Goal: Task Accomplishment & Management: Use online tool/utility

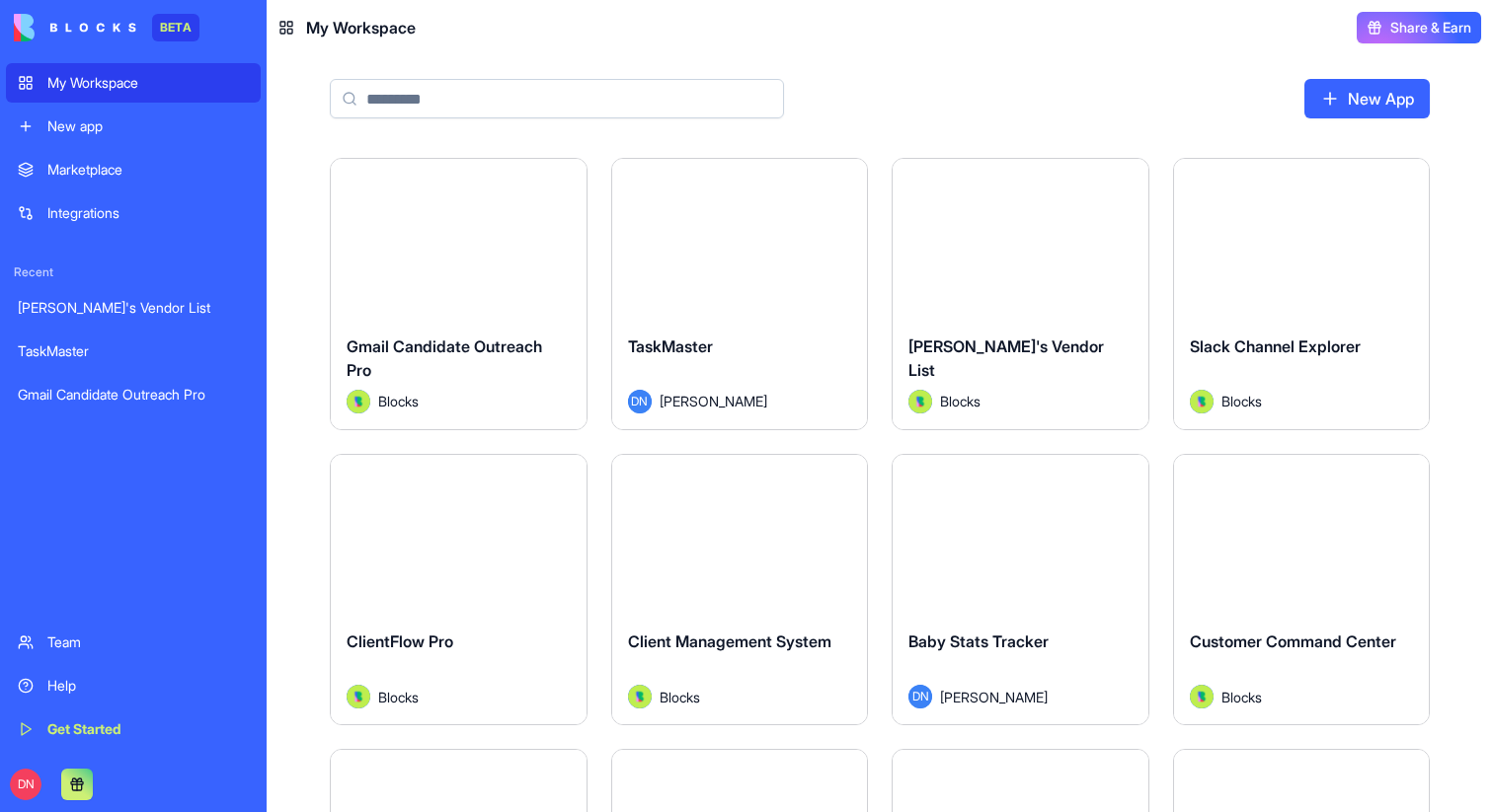
click at [133, 122] on div "New app" at bounding box center [148, 127] width 201 height 20
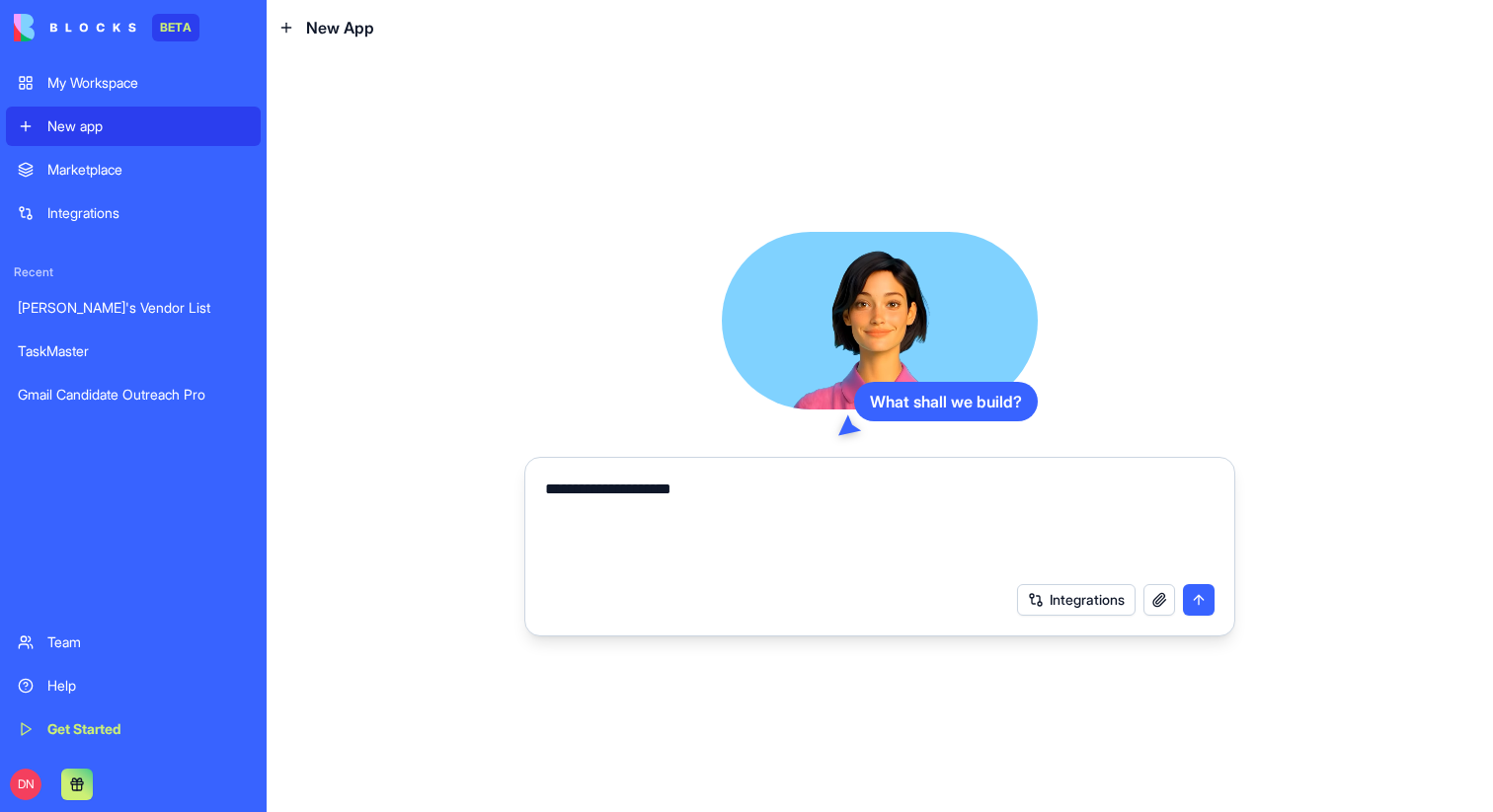
type textarea "**********"
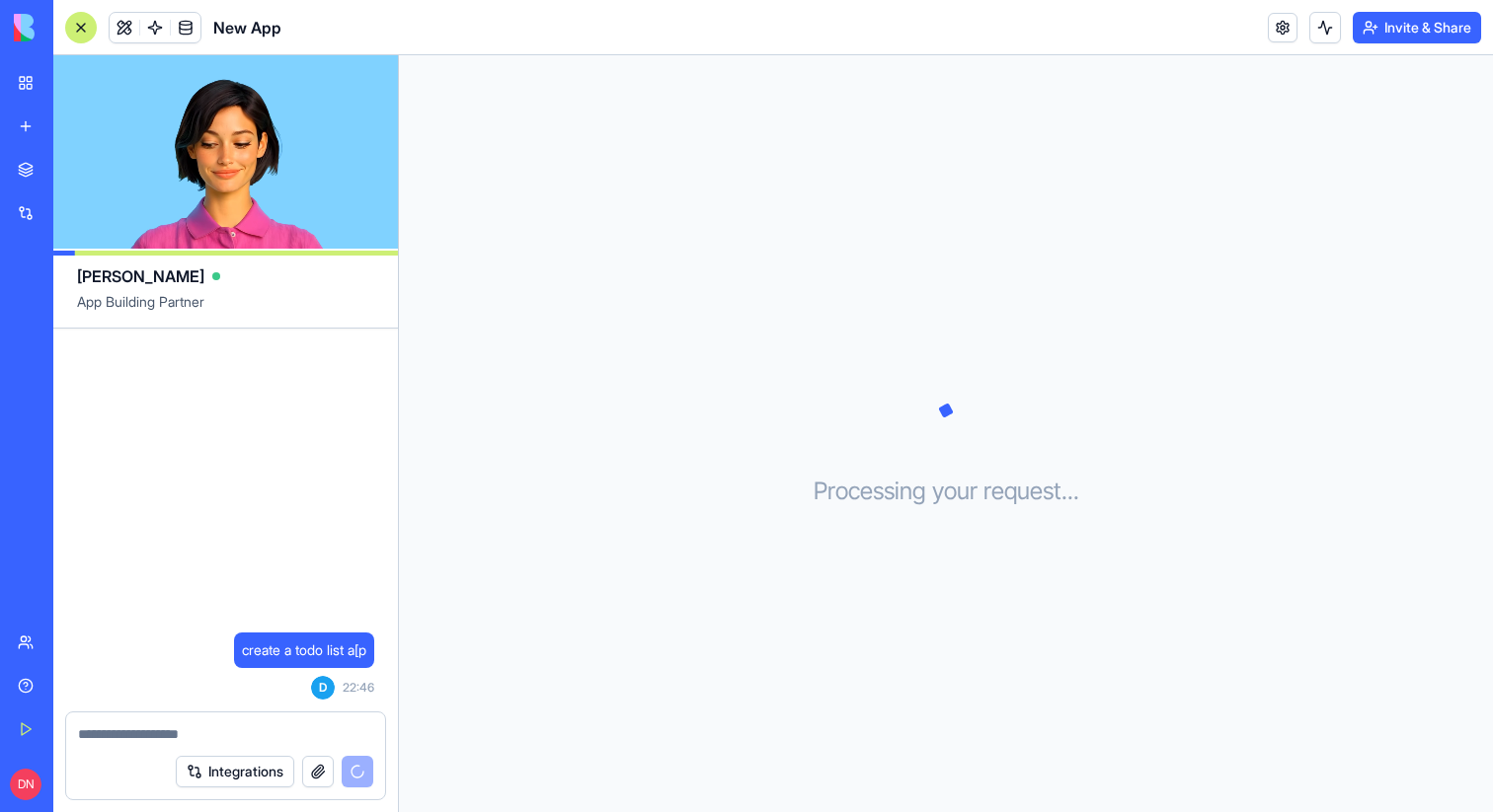
click at [83, 30] on div at bounding box center [81, 28] width 32 height 32
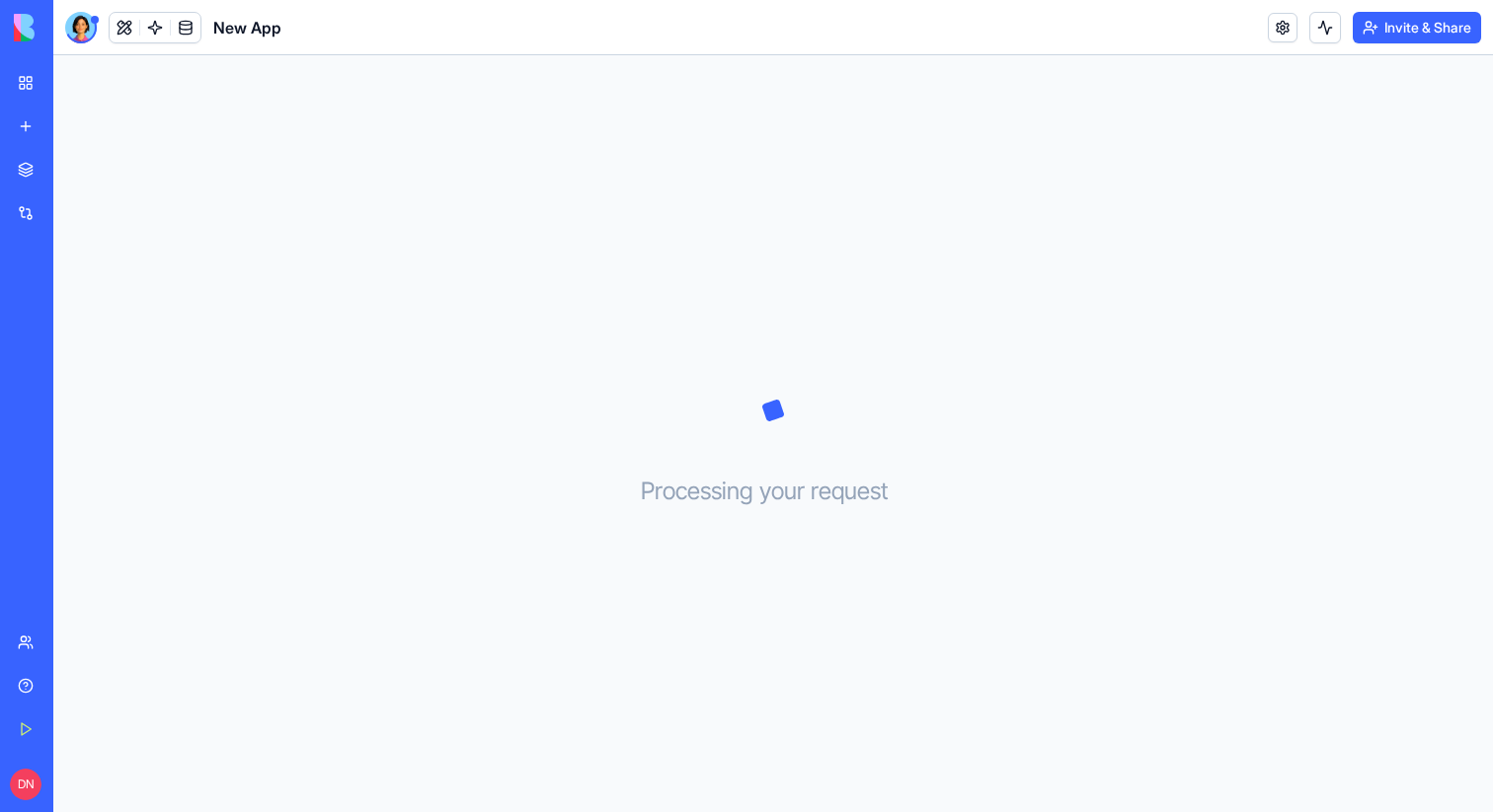
click at [83, 30] on div at bounding box center [81, 28] width 32 height 32
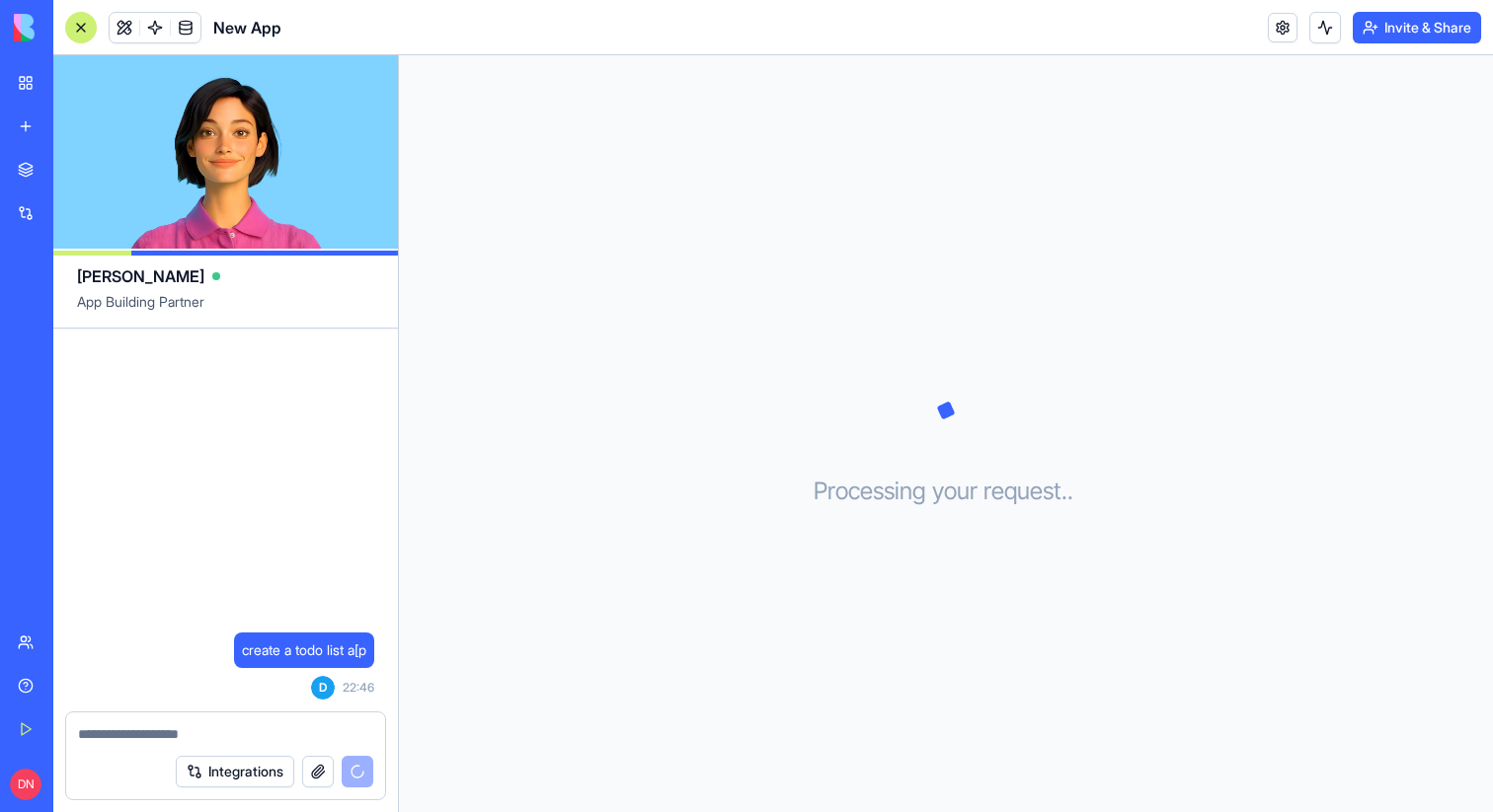
click at [124, 27] on button at bounding box center [125, 28] width 30 height 30
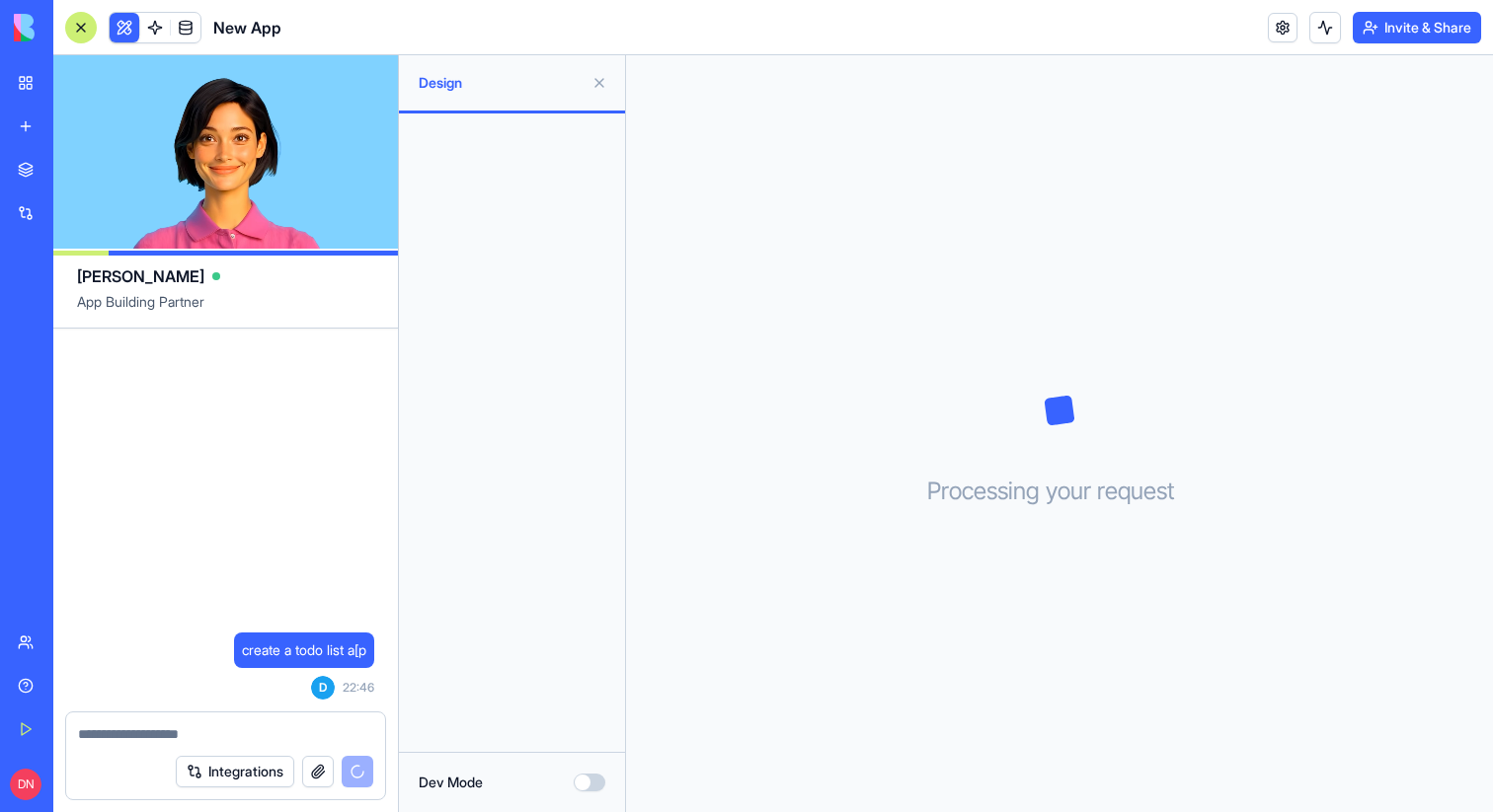
click at [124, 27] on button at bounding box center [125, 28] width 30 height 30
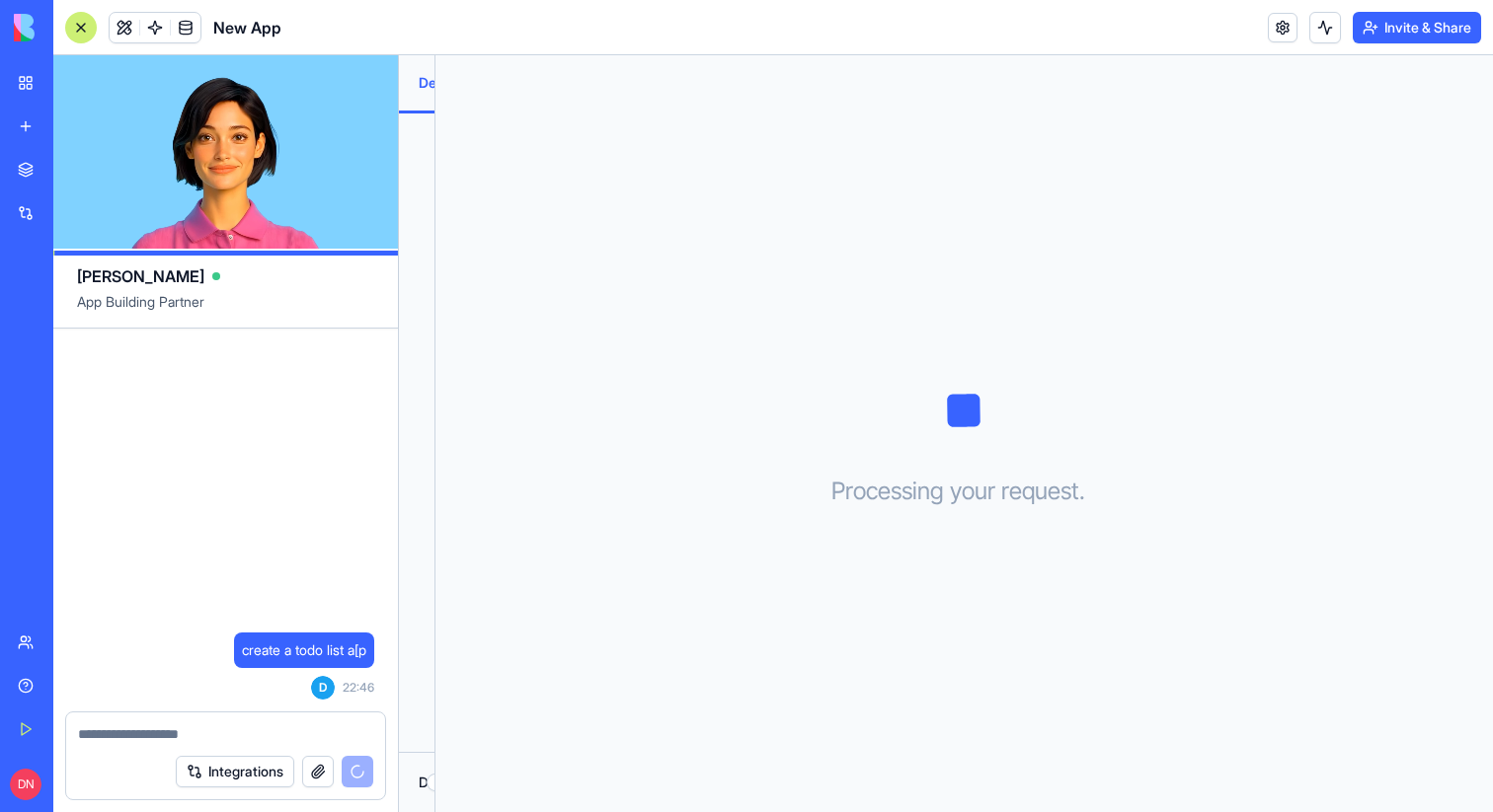
click at [77, 27] on div at bounding box center [81, 28] width 32 height 32
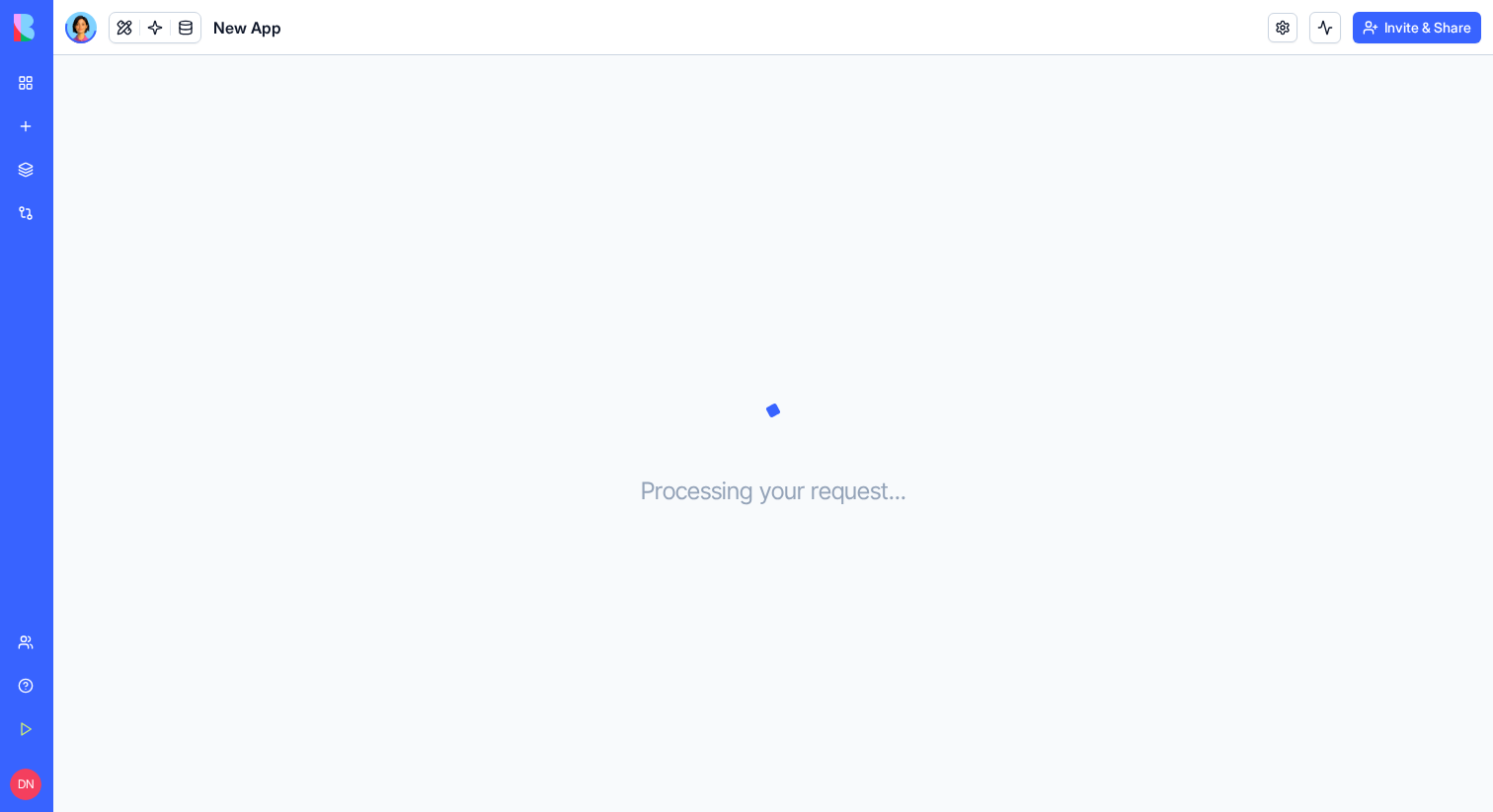
click at [77, 27] on div at bounding box center [81, 28] width 32 height 32
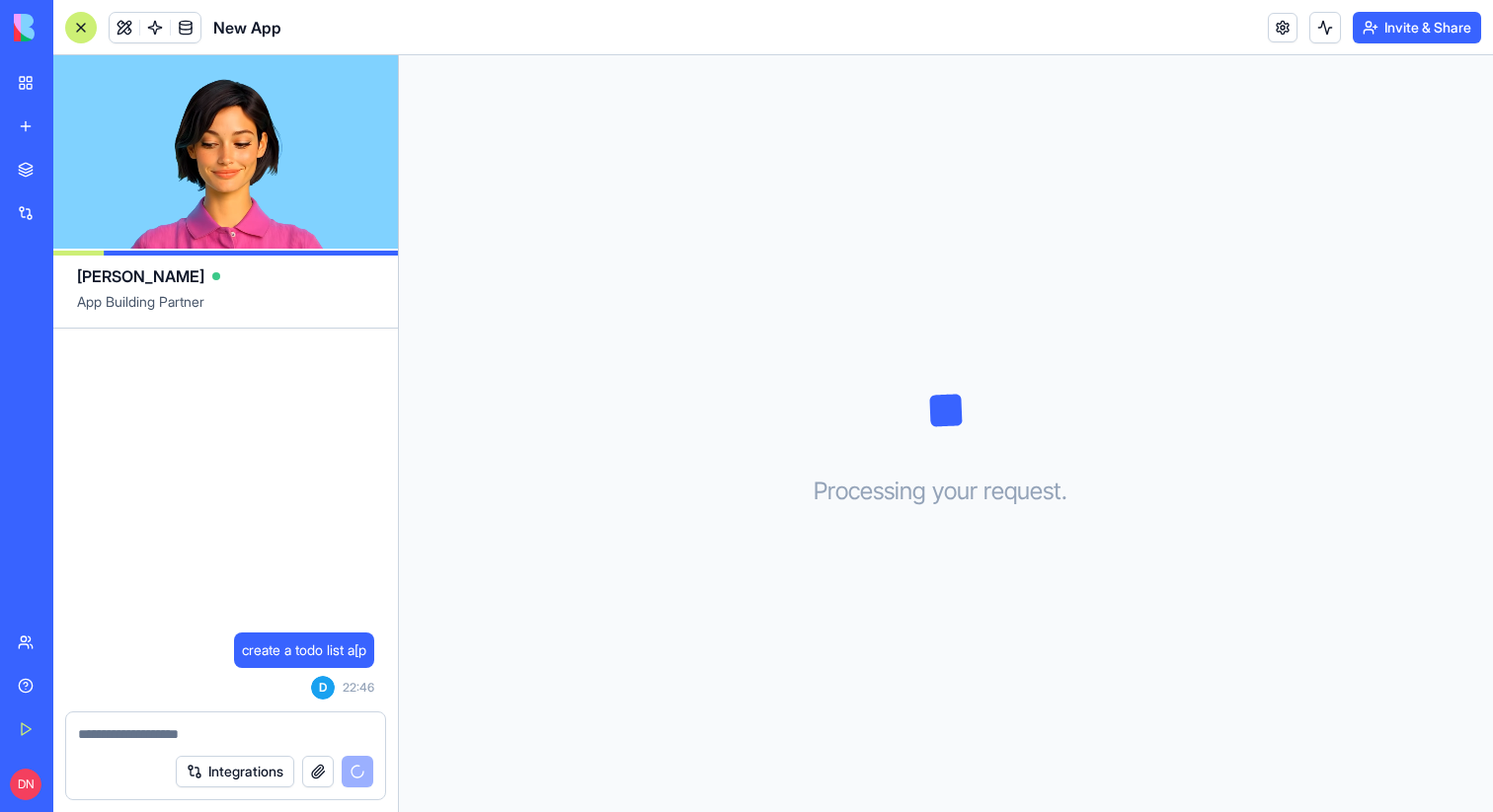
click at [77, 26] on div at bounding box center [81, 28] width 32 height 32
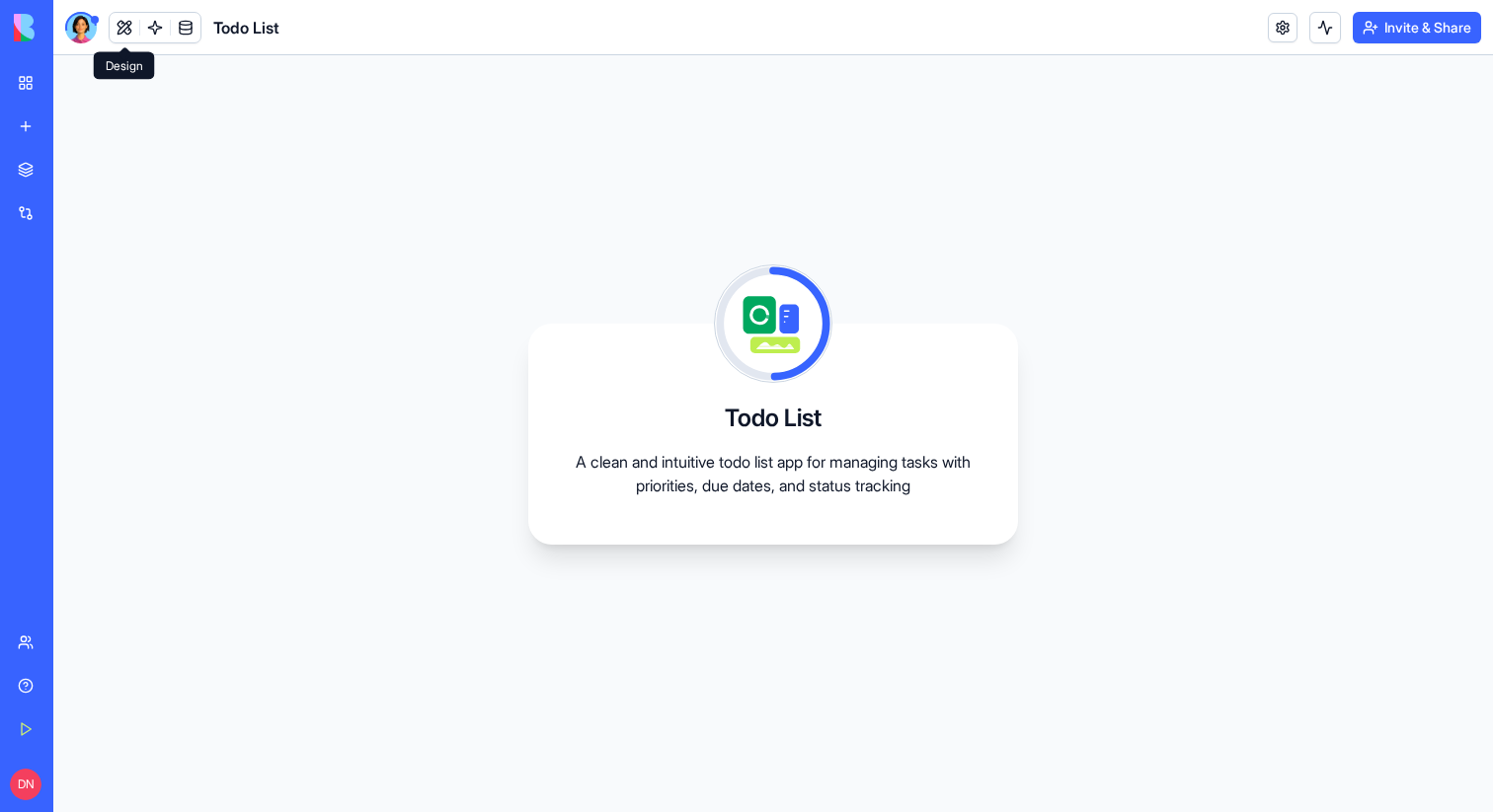
click at [92, 22] on div at bounding box center [95, 20] width 8 height 8
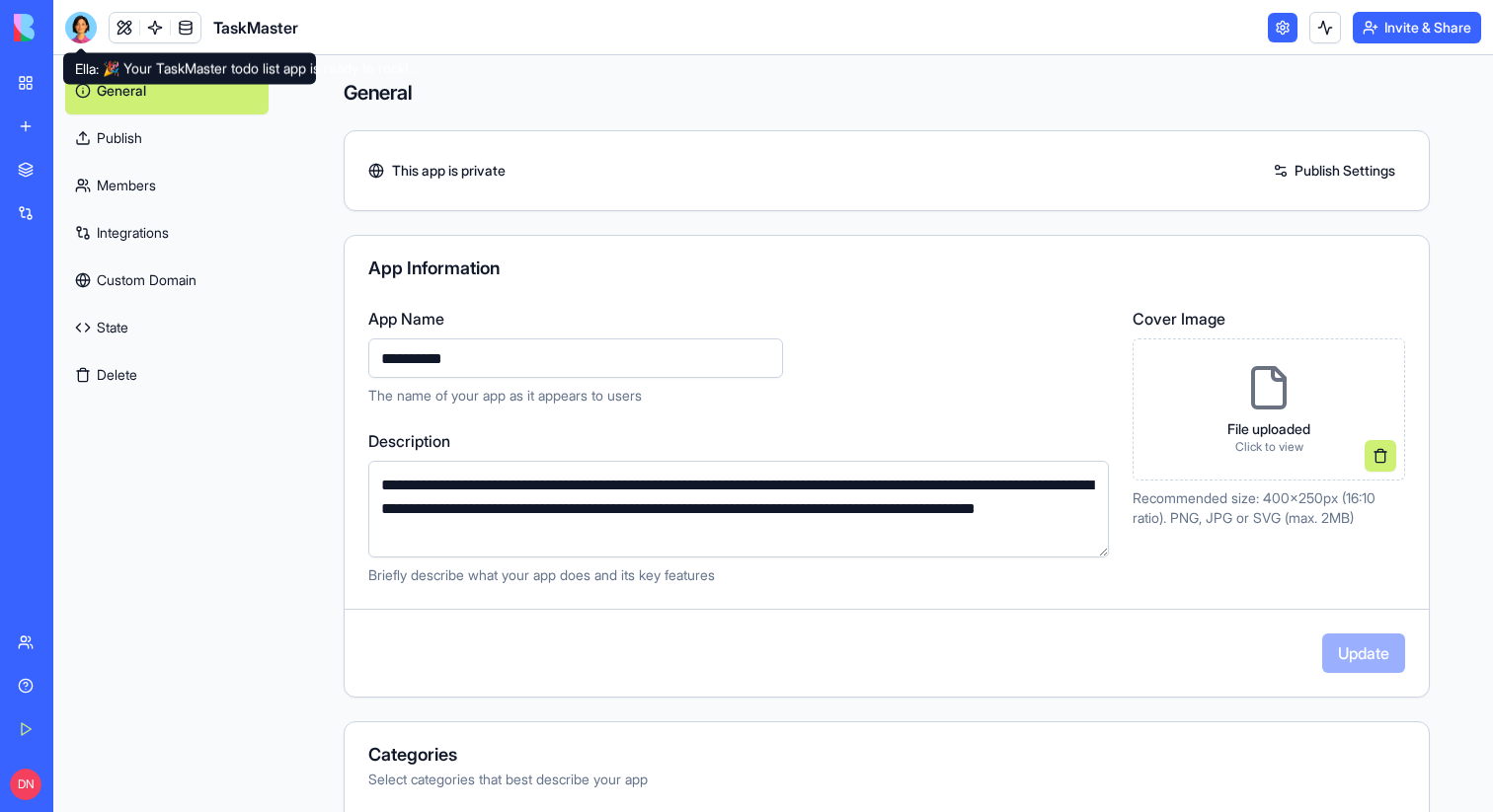
click at [73, 41] on div at bounding box center [81, 28] width 32 height 32
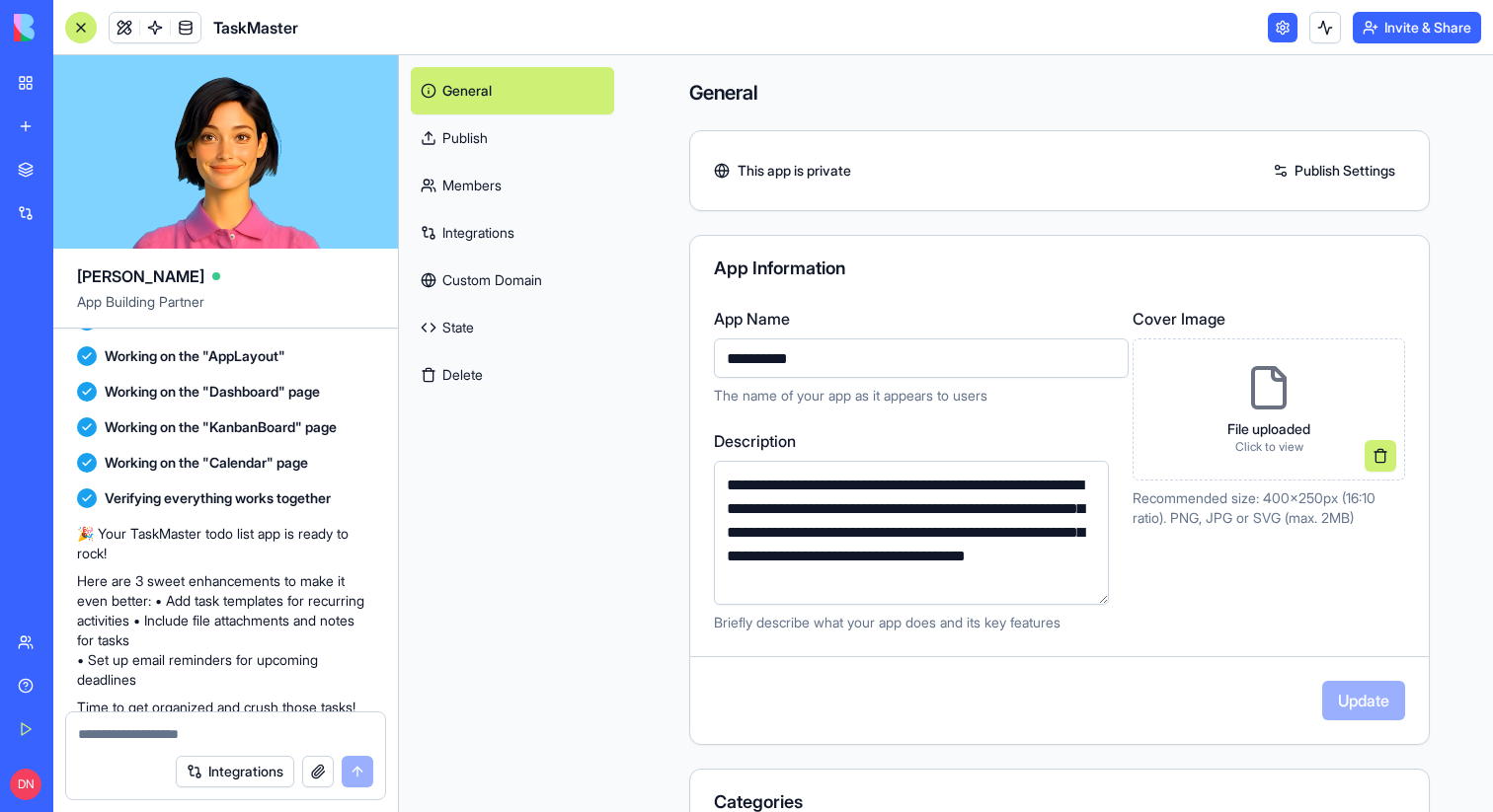
scroll to position [493, 0]
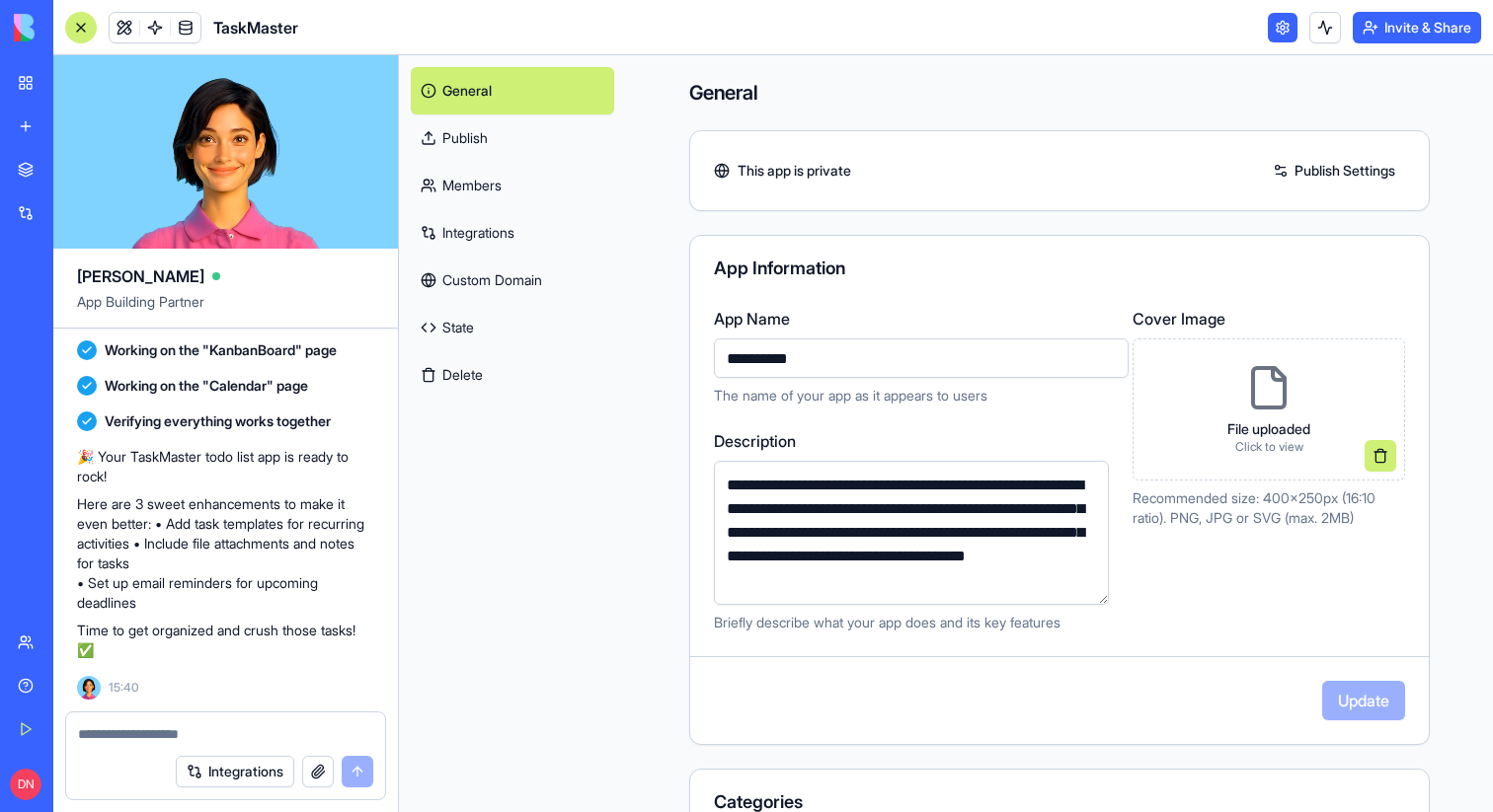
click at [279, 478] on p "🎉 Your TaskMaster todo list app is ready to rock!" at bounding box center [226, 467] width 297 height 40
click at [488, 225] on link "Integrations" at bounding box center [512, 233] width 203 height 48
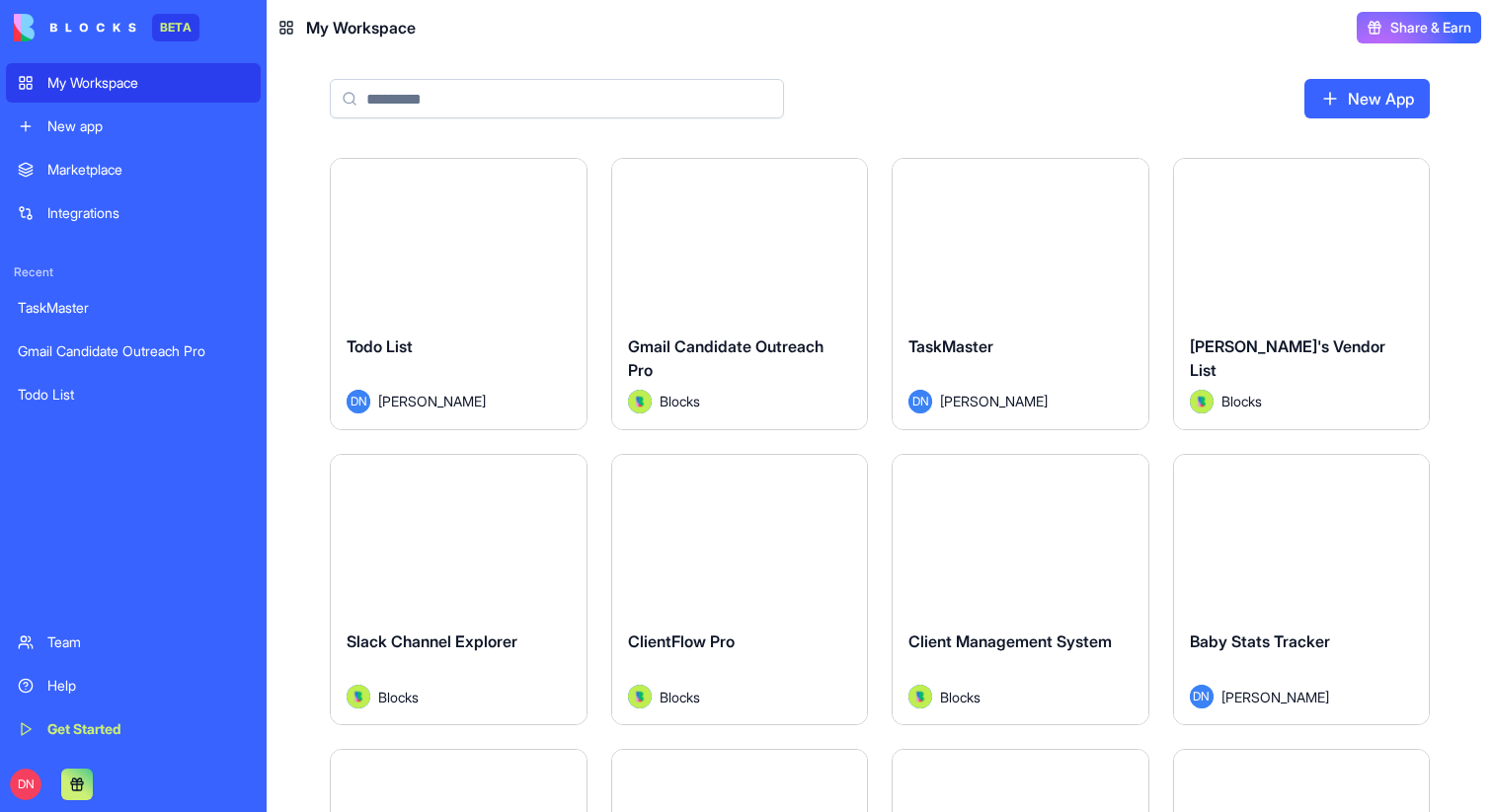
click at [101, 125] on div "New app" at bounding box center [148, 127] width 201 height 20
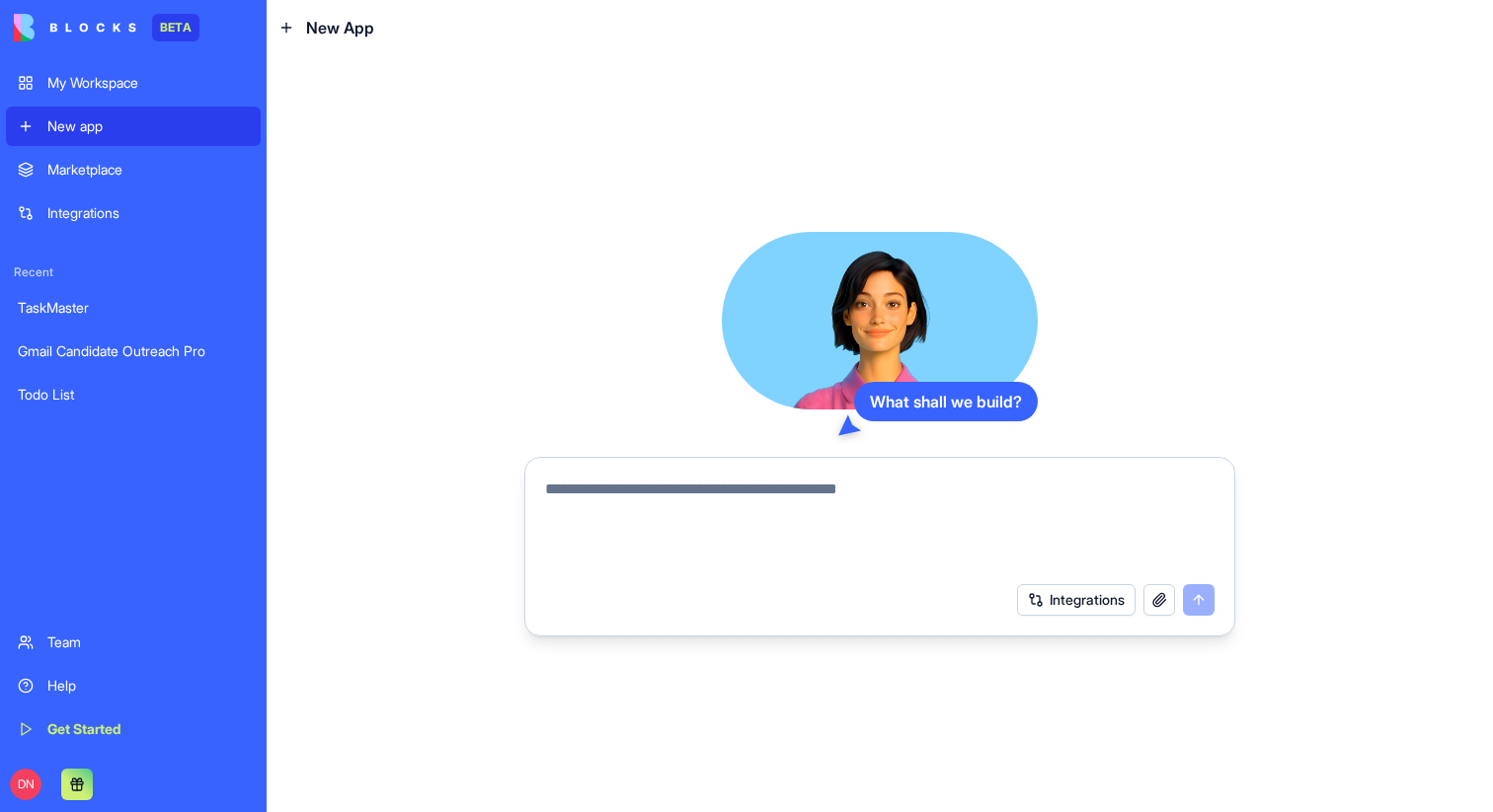
paste textarea "**"
type textarea "**"
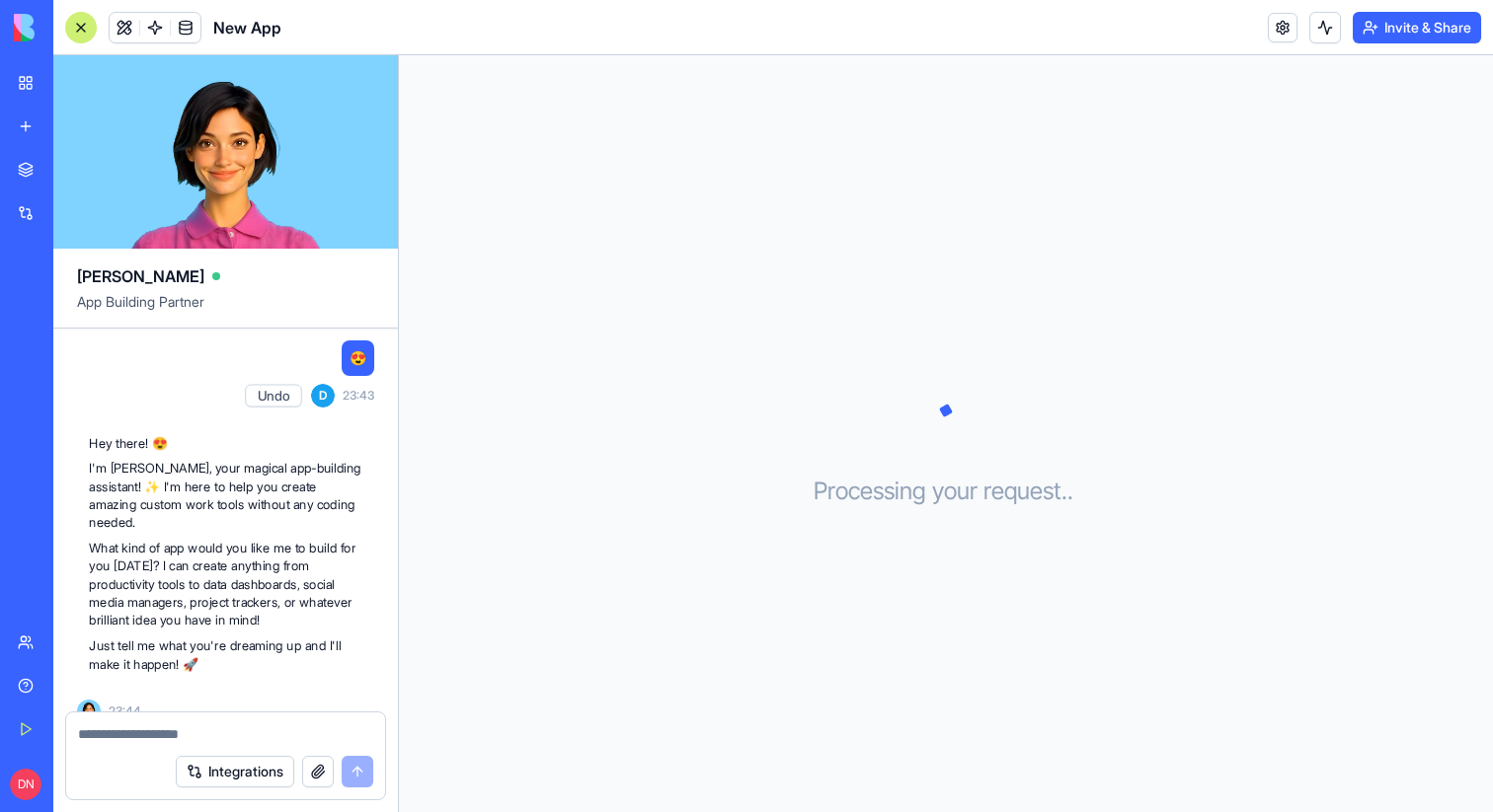
scroll to position [24, 0]
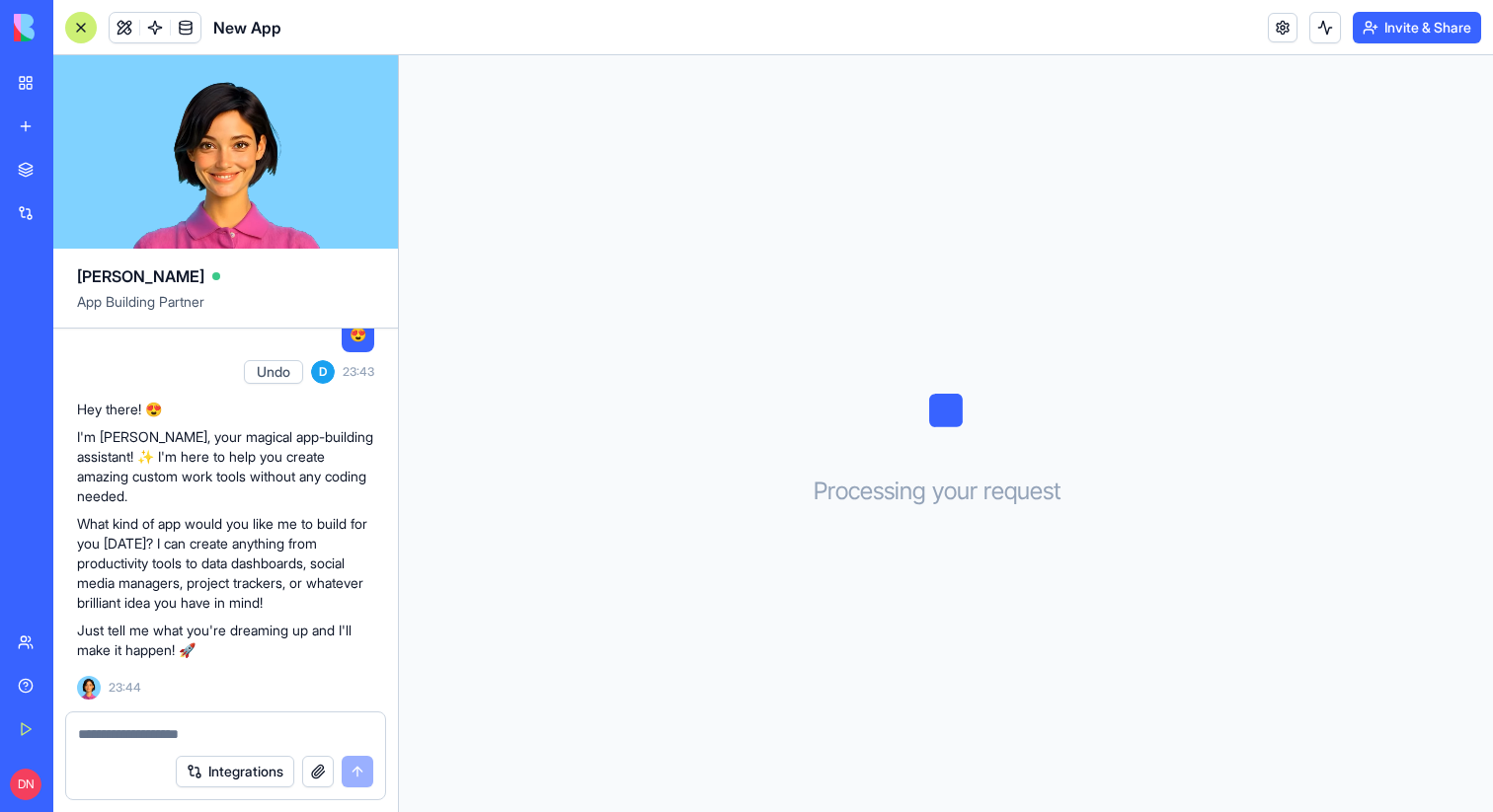
click at [40, 125] on link "New app" at bounding box center [46, 127] width 79 height 40
